Goal: Find specific page/section: Find specific page/section

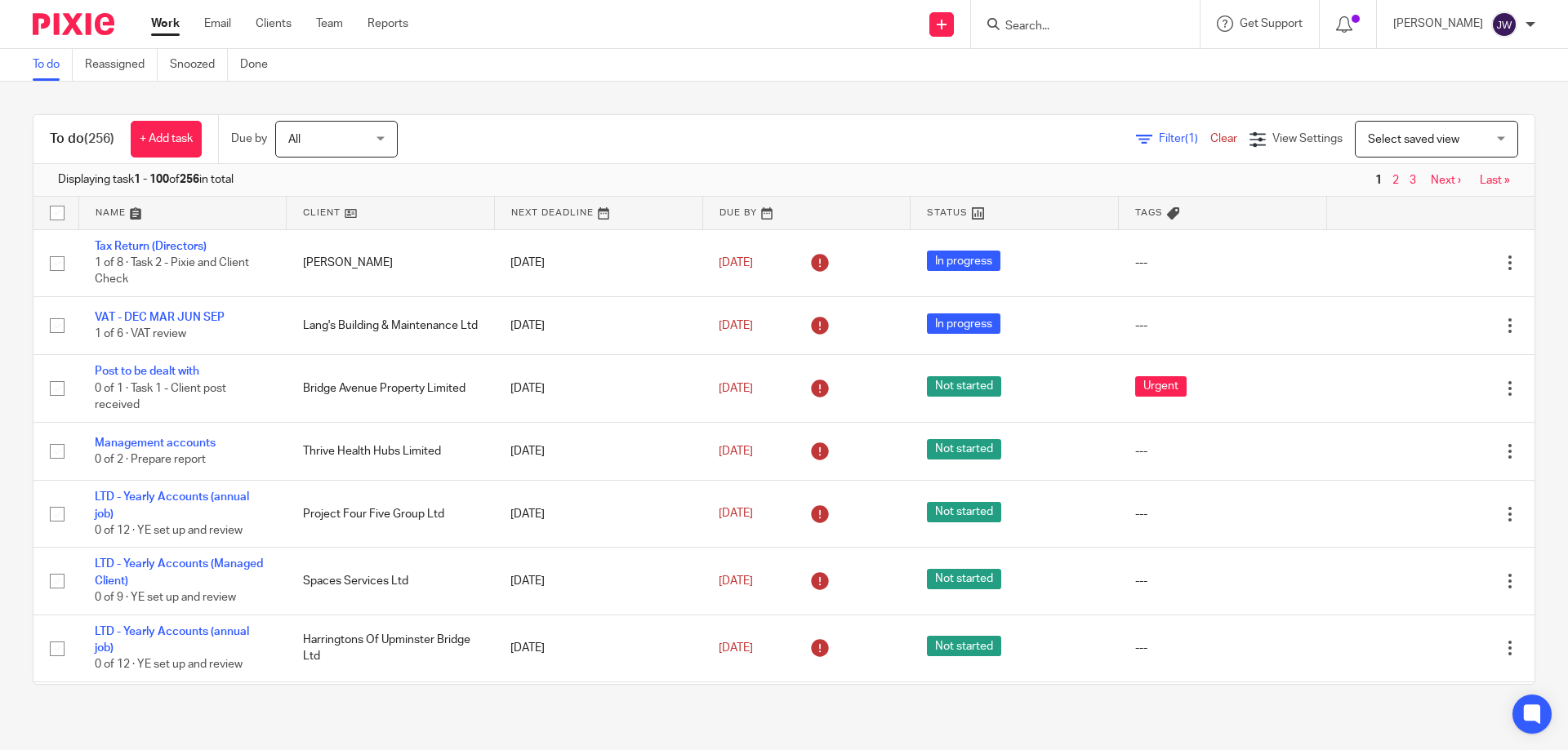
click at [1102, 22] on input "Search" at bounding box center [1077, 26] width 147 height 14
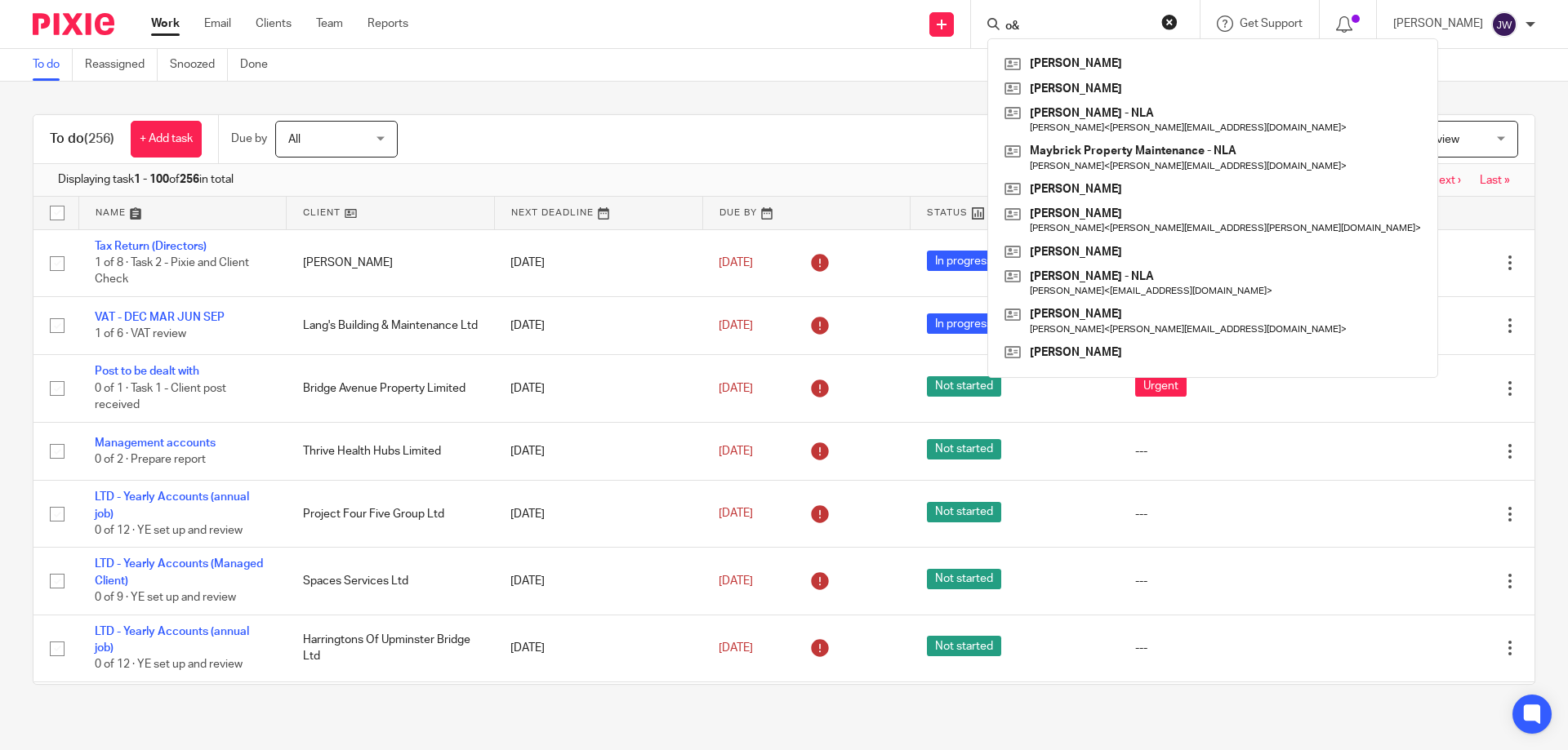
type input "o"
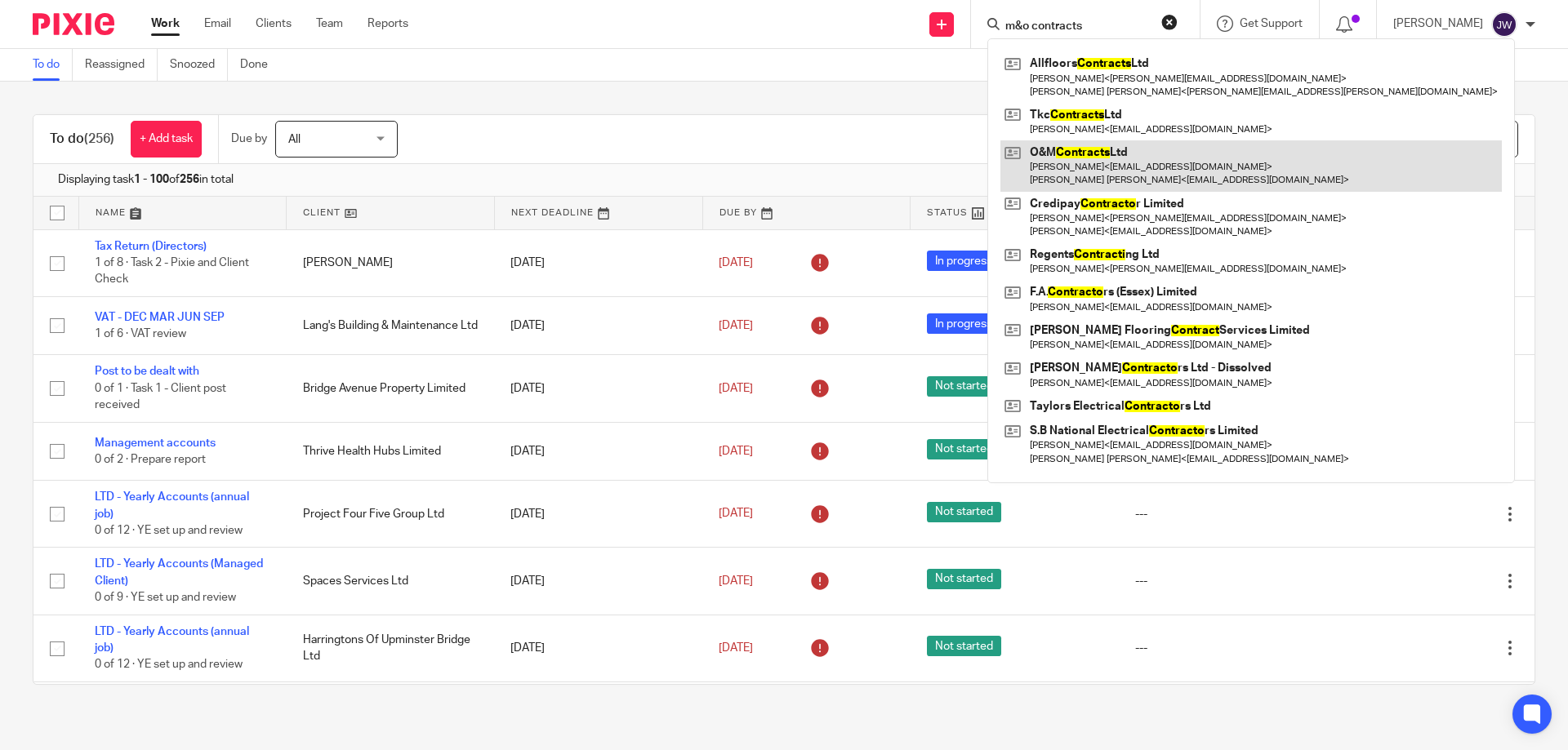
type input "m&o contracts"
click at [1066, 168] on link at bounding box center [1250, 166] width 501 height 51
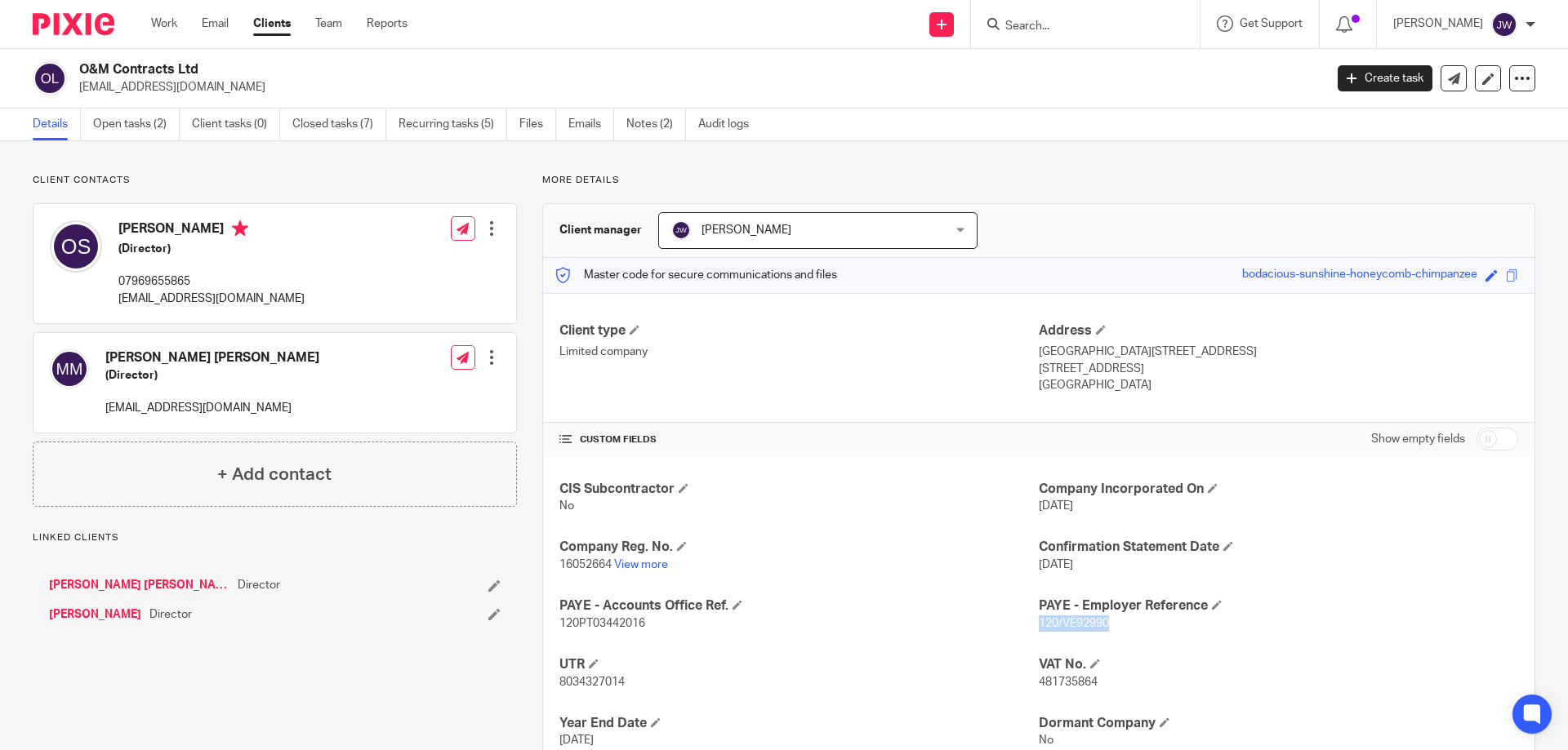
drag, startPoint x: 1115, startPoint y: 622, endPoint x: 1033, endPoint y: 623, distance: 82.0
click at [1038, 623] on p "120/VE92990" at bounding box center [1278, 624] width 479 height 16
copy span "120/VE92990"
click at [845, 722] on h4 "Year End Date" at bounding box center [799, 724] width 479 height 17
drag, startPoint x: 641, startPoint y: 626, endPoint x: 551, endPoint y: 623, distance: 90.0
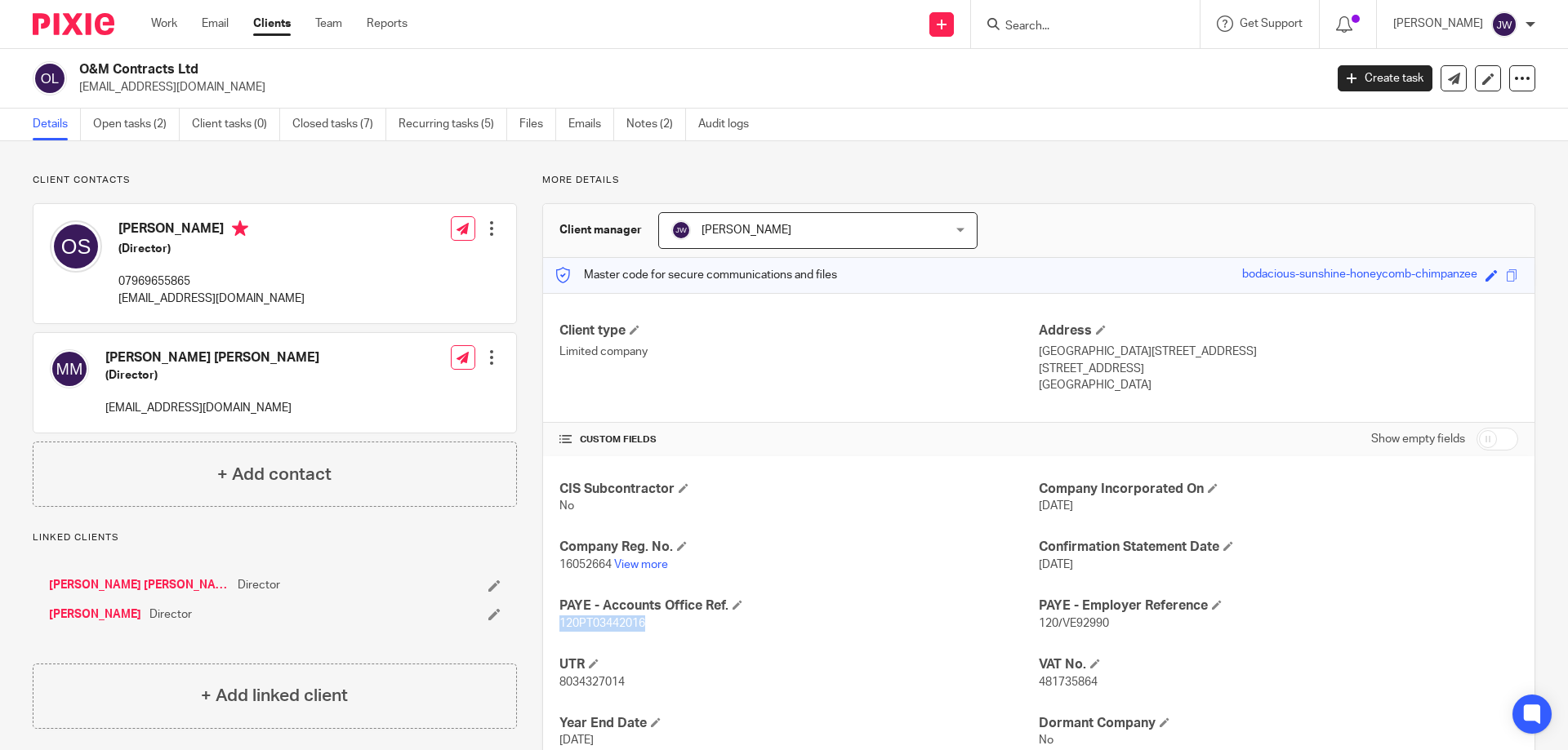
click at [551, 623] on div "CIS Subcontractor No Company Incorporated On 31 Oct 2024 Company Reg. No. 16052…" at bounding box center [1038, 645] width 991 height 376
copy span "120PT03442016"
click at [1094, 25] on input "Search" at bounding box center [1077, 26] width 147 height 14
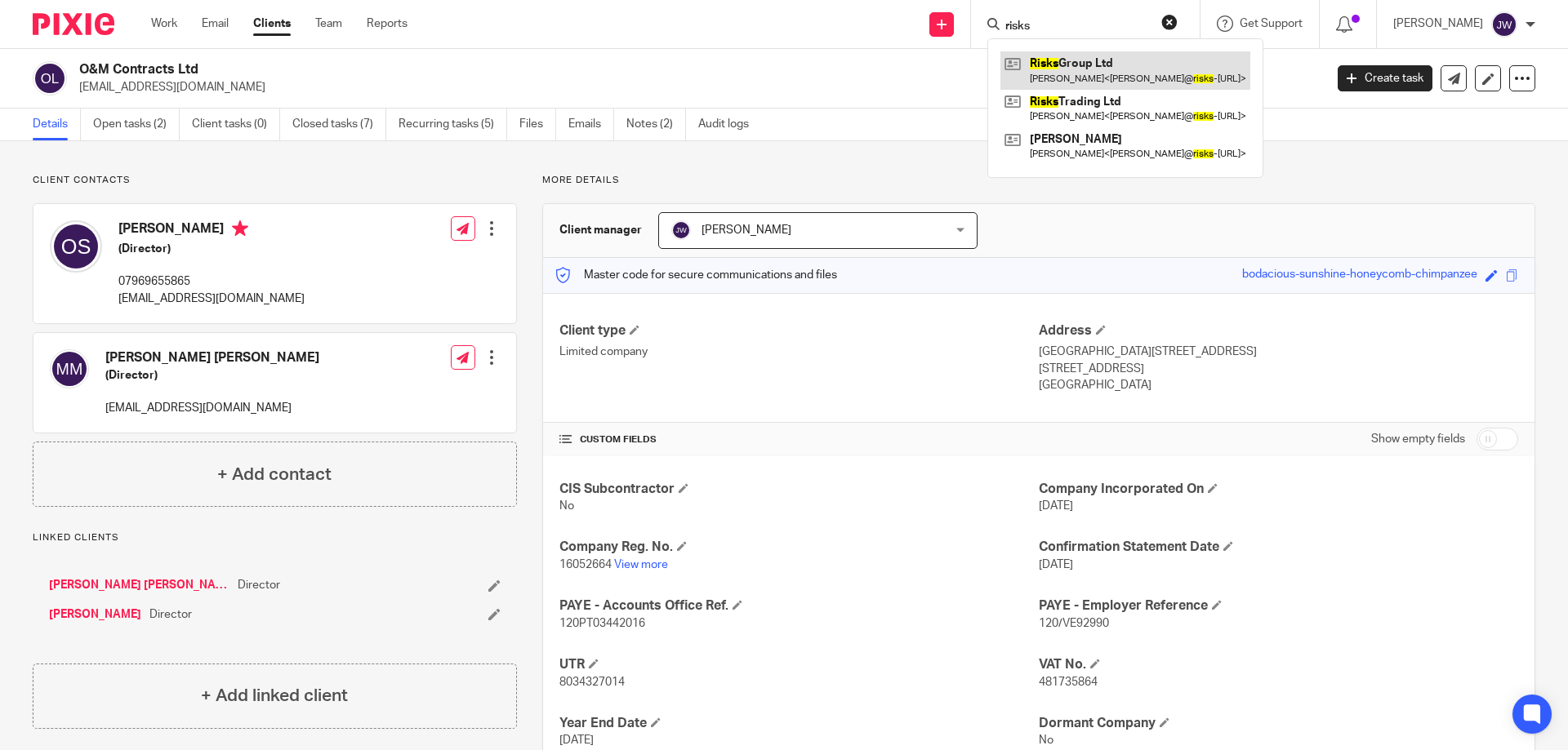
type input "risks"
click at [1134, 76] on link at bounding box center [1125, 70] width 250 height 37
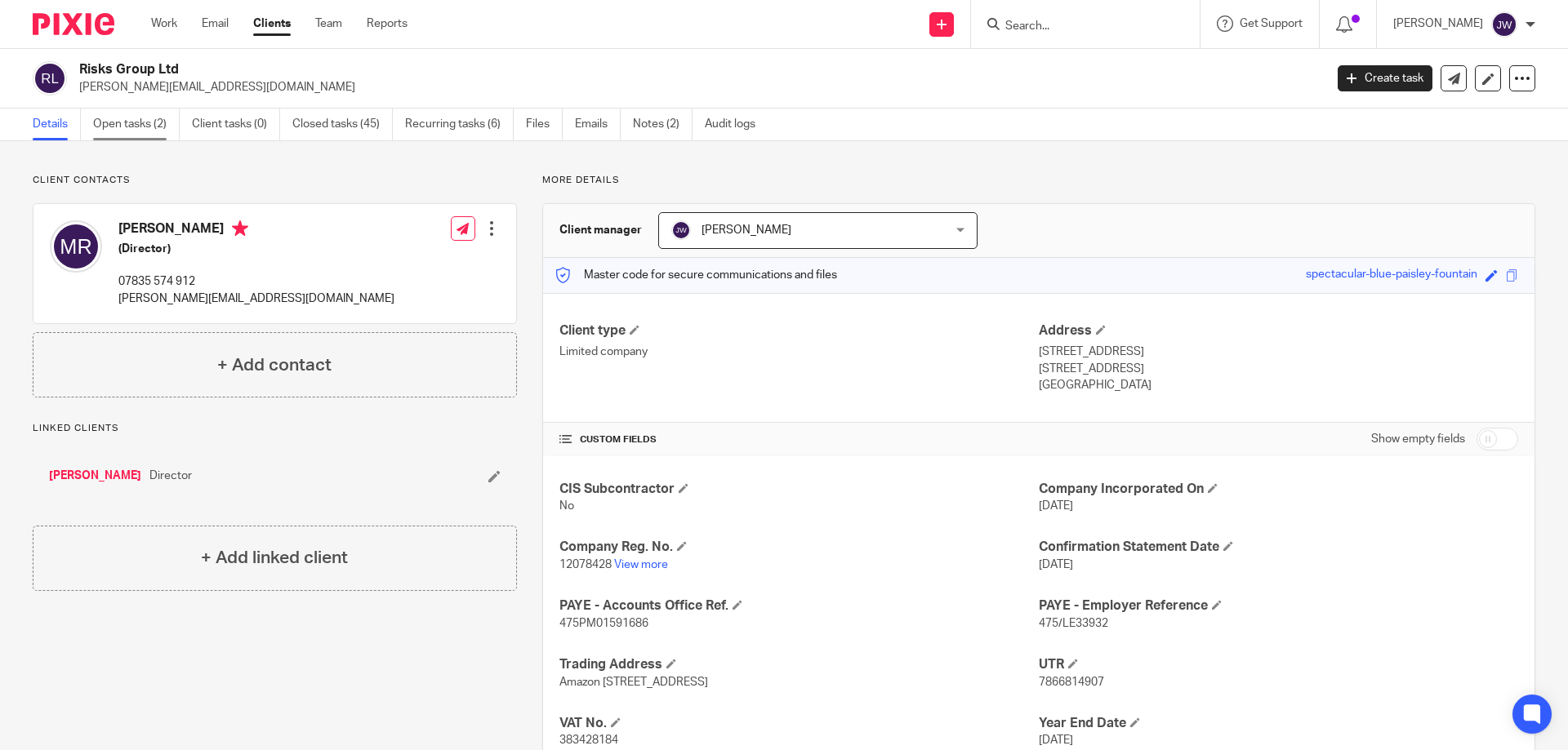
click at [132, 120] on link "Open tasks (2)" at bounding box center [136, 124] width 86 height 32
